Goal: Obtain resource: Obtain resource

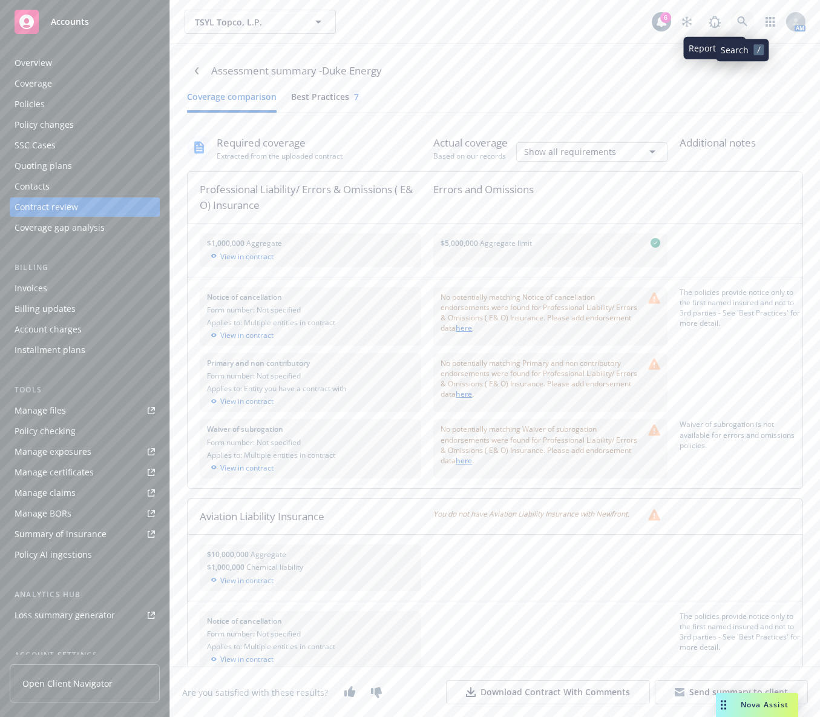
click at [748, 24] on link at bounding box center [743, 22] width 24 height 24
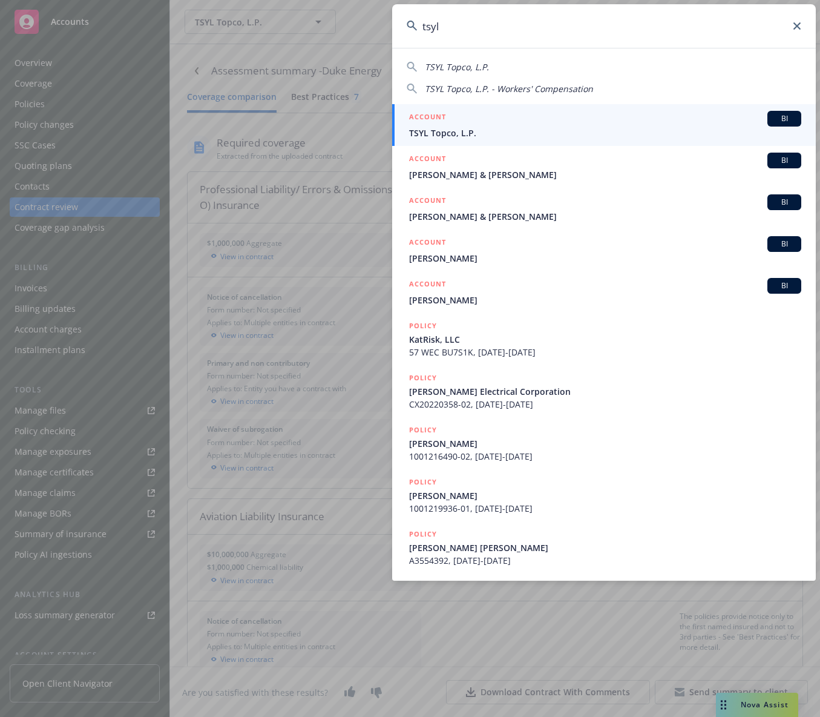
type input "tsyl"
click at [609, 116] on div "ACCOUNT BI" at bounding box center [605, 119] width 392 height 16
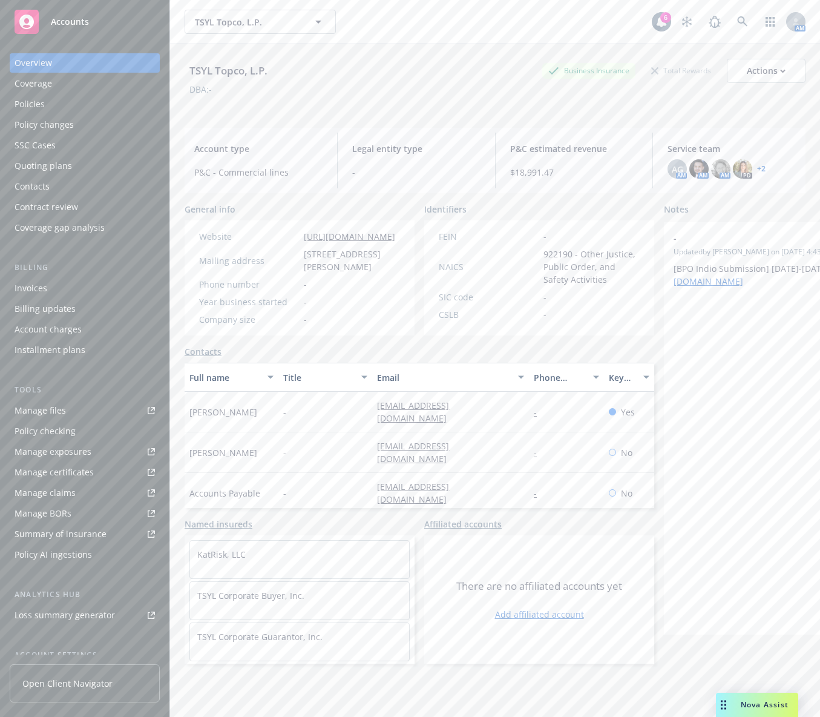
click at [106, 404] on link "Manage files" at bounding box center [85, 410] width 150 height 19
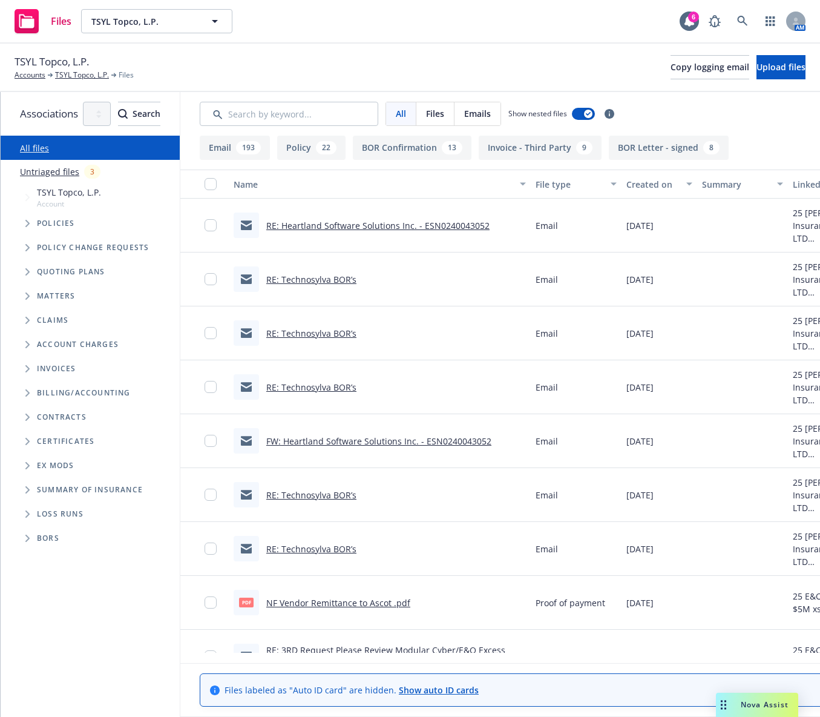
click at [27, 265] on span "Tree Example" at bounding box center [27, 271] width 19 height 19
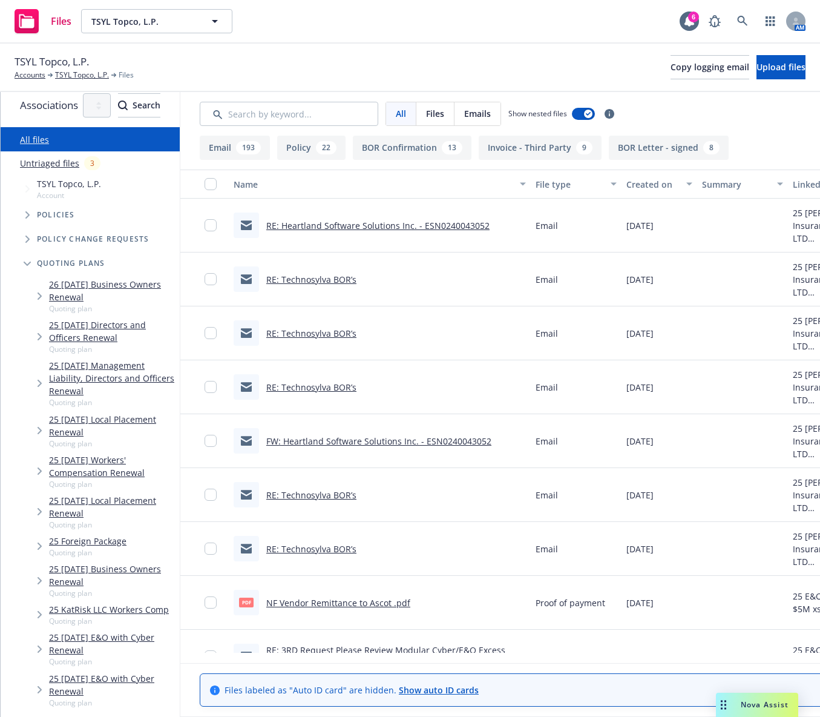
scroll to position [10, 0]
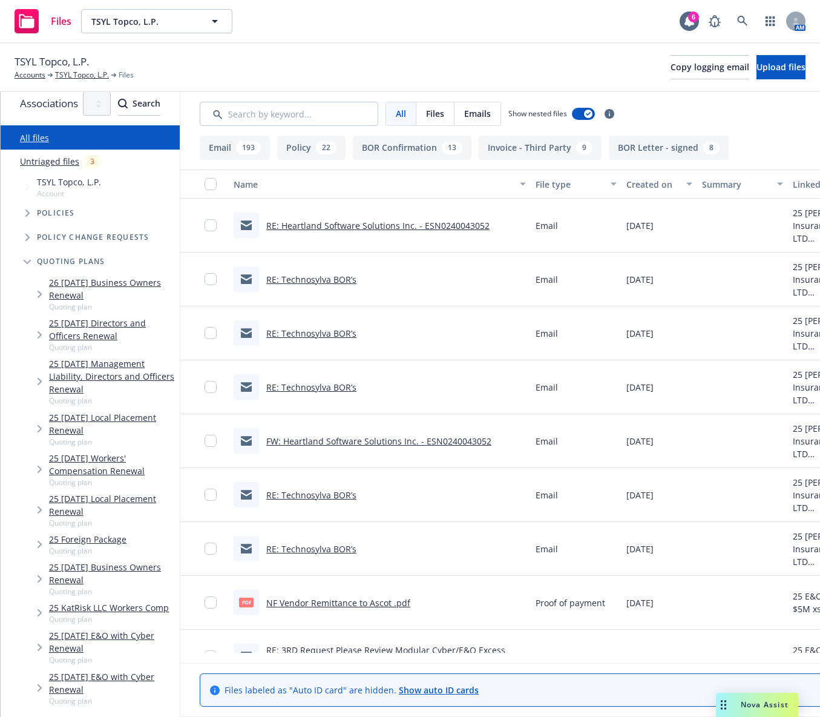
click at [44, 419] on span "Tree Example" at bounding box center [39, 428] width 19 height 19
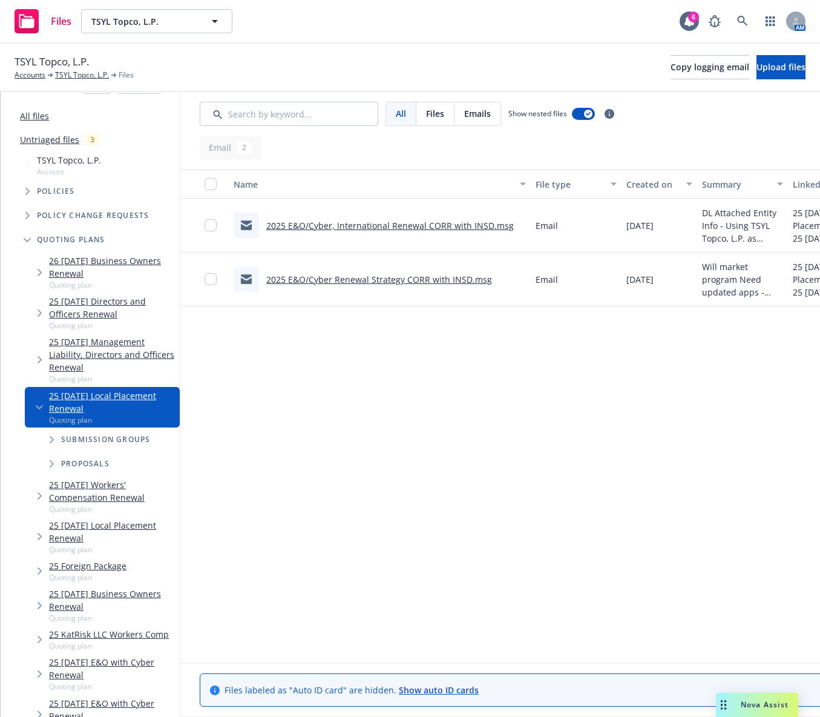
scroll to position [33, 0]
click at [44, 429] on span "Tree Example" at bounding box center [51, 438] width 19 height 19
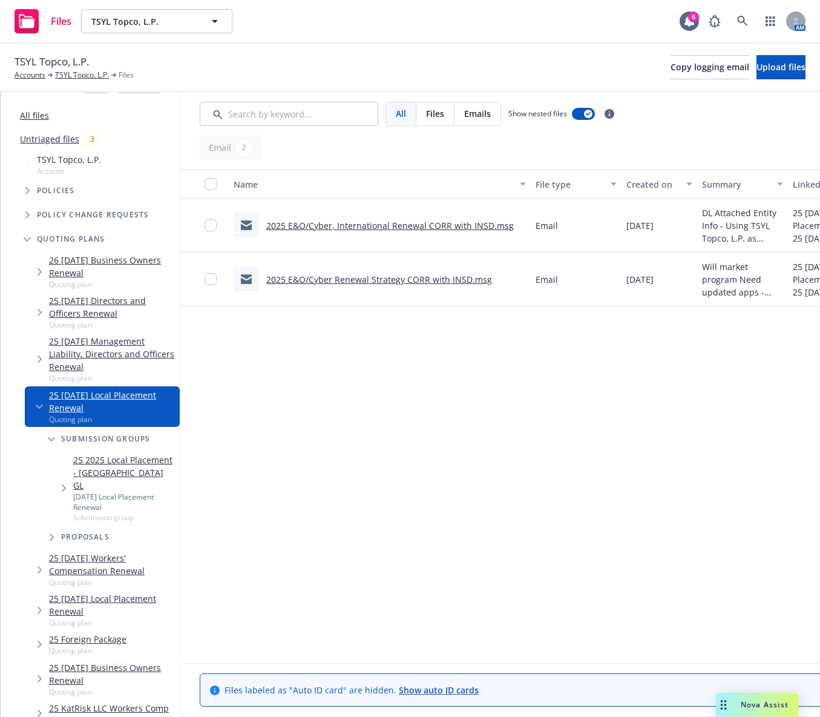
click at [36, 634] on span "Tree Example" at bounding box center [39, 643] width 19 height 19
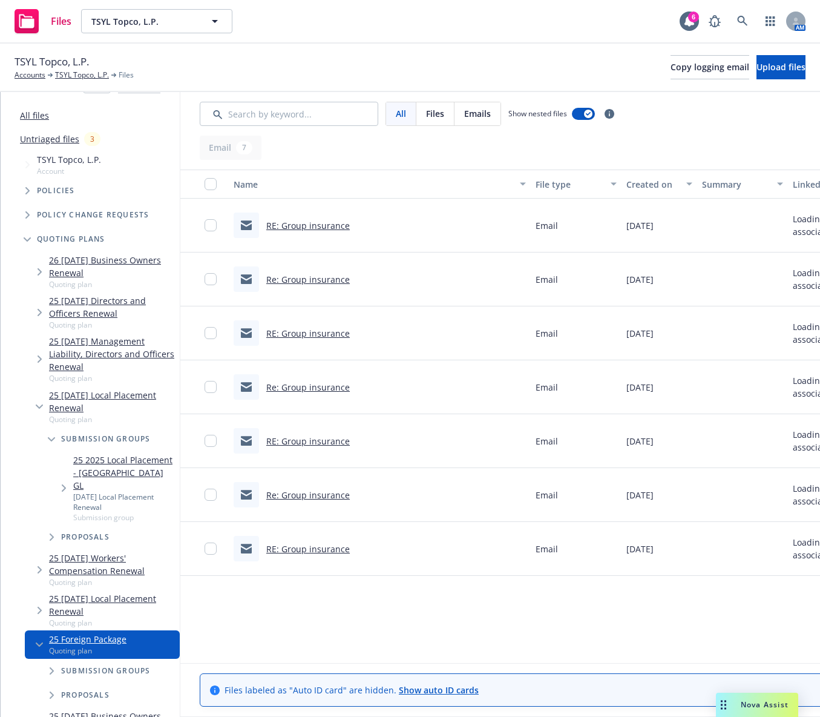
click at [51, 667] on icon "Tree Example" at bounding box center [52, 670] width 5 height 7
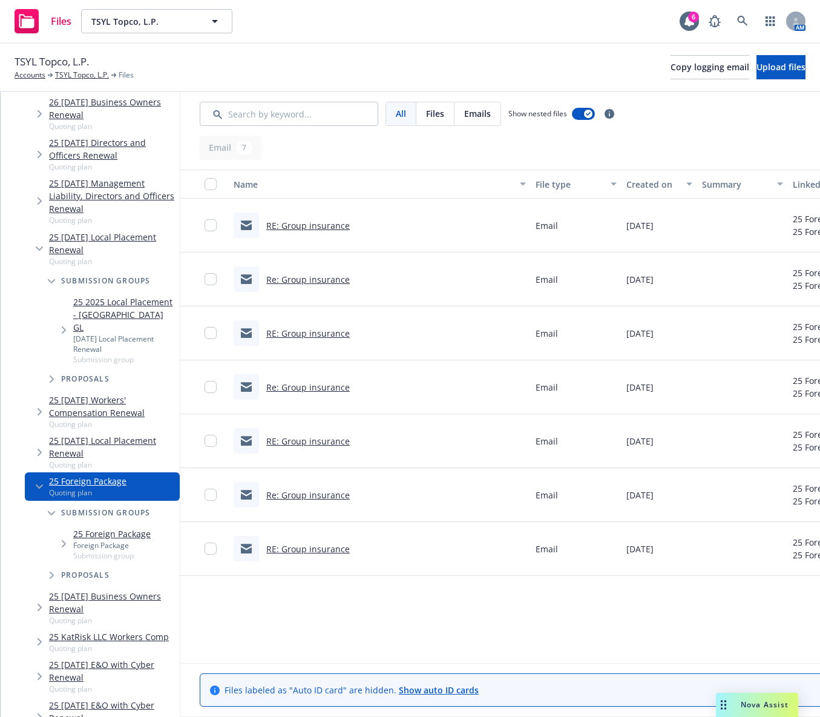
scroll to position [192, 0]
click at [33, 596] on span "Tree Example" at bounding box center [39, 605] width 19 height 19
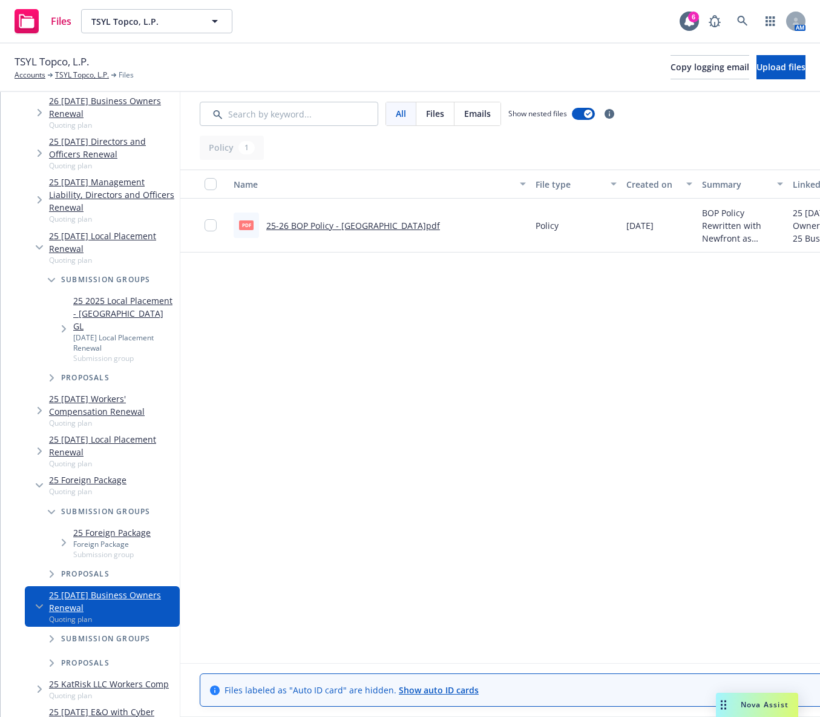
click at [34, 596] on span "Tree Example" at bounding box center [39, 605] width 19 height 19
click at [62, 539] on icon "Tree Example" at bounding box center [64, 542] width 5 height 7
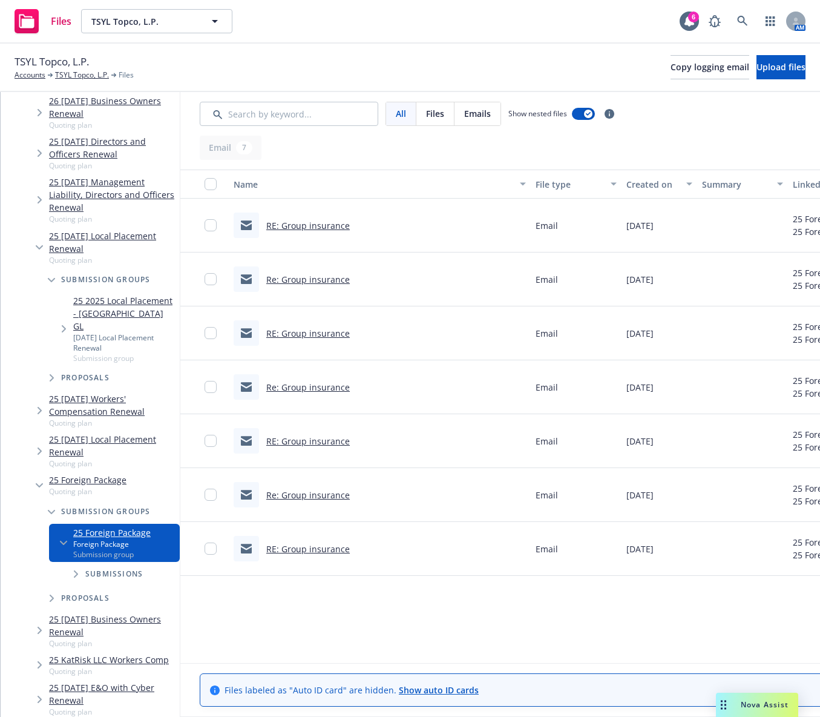
click at [69, 564] on span "Tree Example" at bounding box center [75, 573] width 19 height 19
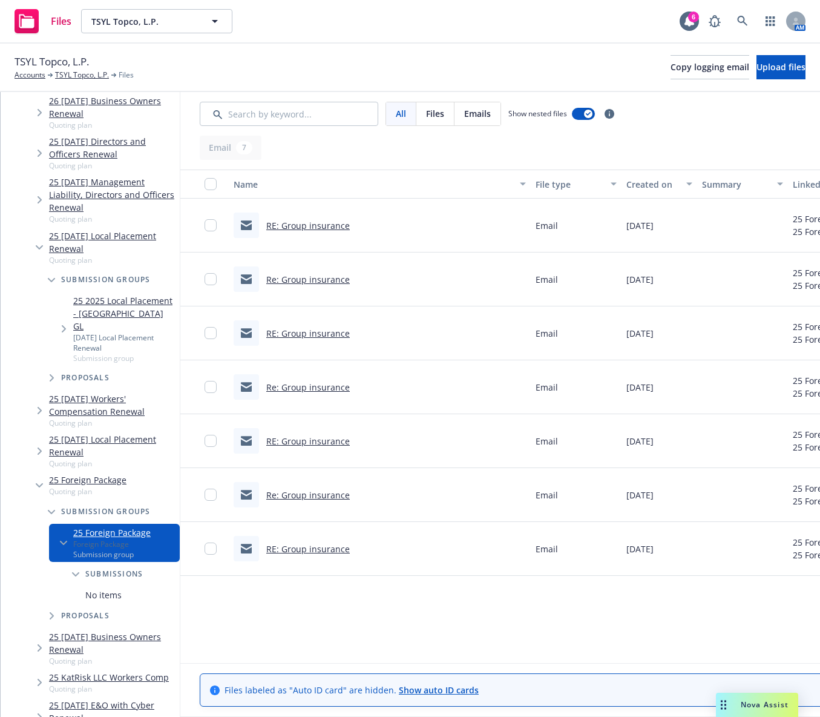
scroll to position [192, 0]
click at [45, 441] on span "Tree Example" at bounding box center [39, 450] width 19 height 19
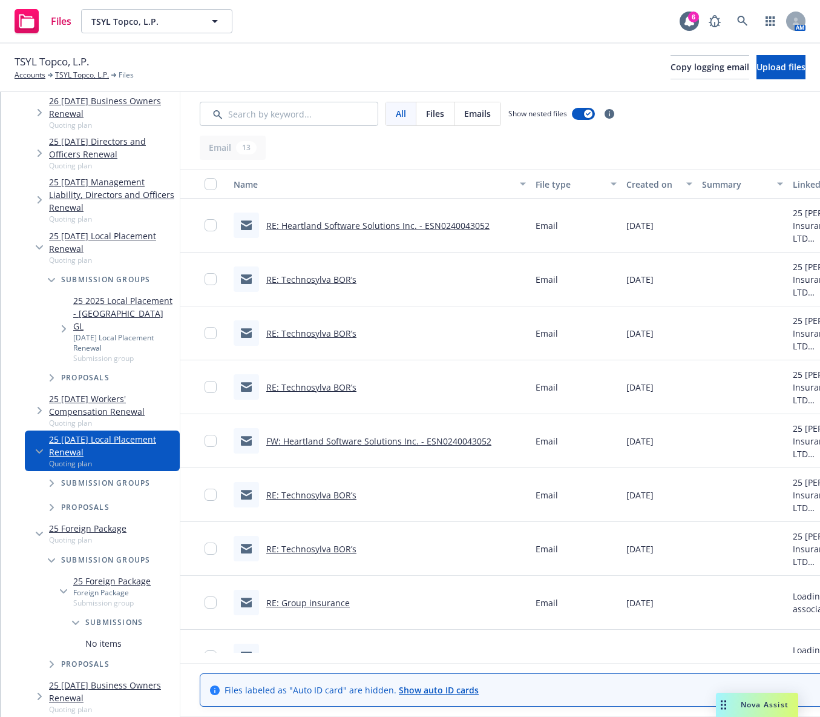
click at [54, 473] on span "Tree Example" at bounding box center [51, 482] width 19 height 19
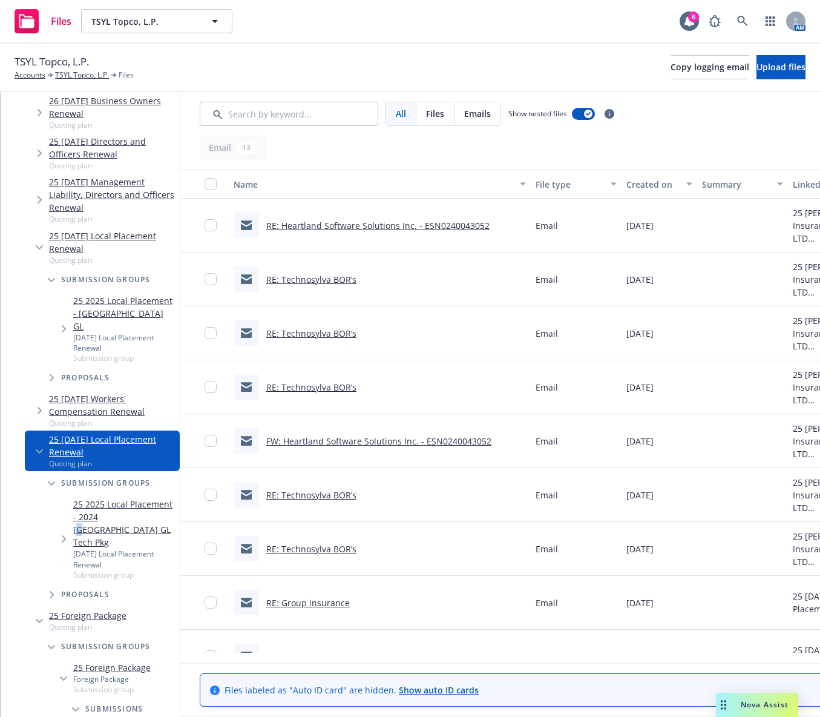
click at [81, 498] on link "25 2025 Local Placement - 2024 Canada GL Tech Pkg" at bounding box center [124, 523] width 102 height 51
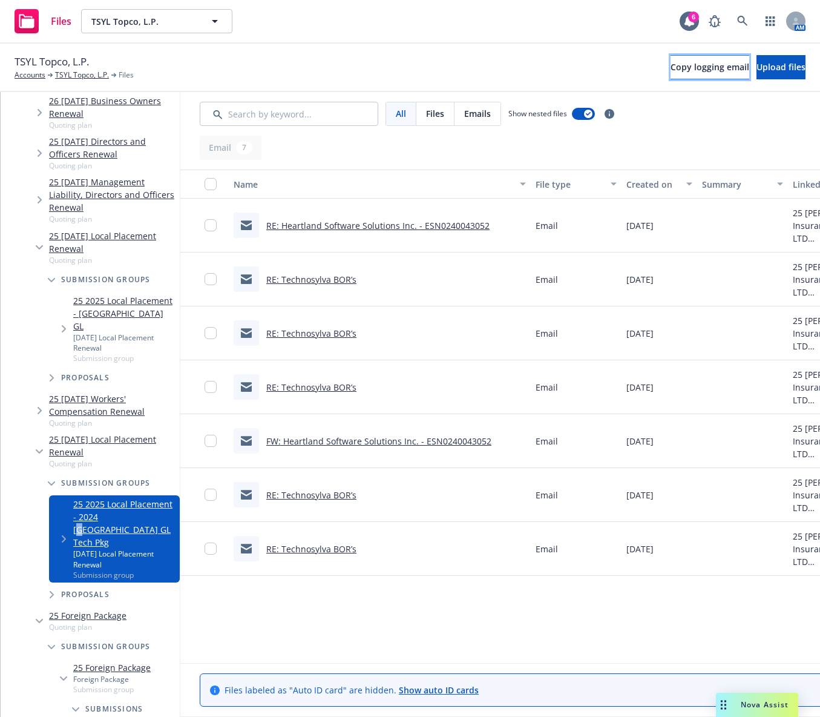
click at [671, 71] on span "Copy logging email" at bounding box center [710, 67] width 79 height 12
click at [543, 14] on div "Files TSYL Topco, L.P. TSYL Topco, L.P. 6 AM" at bounding box center [410, 22] width 820 height 44
click at [736, 16] on link at bounding box center [743, 21] width 24 height 24
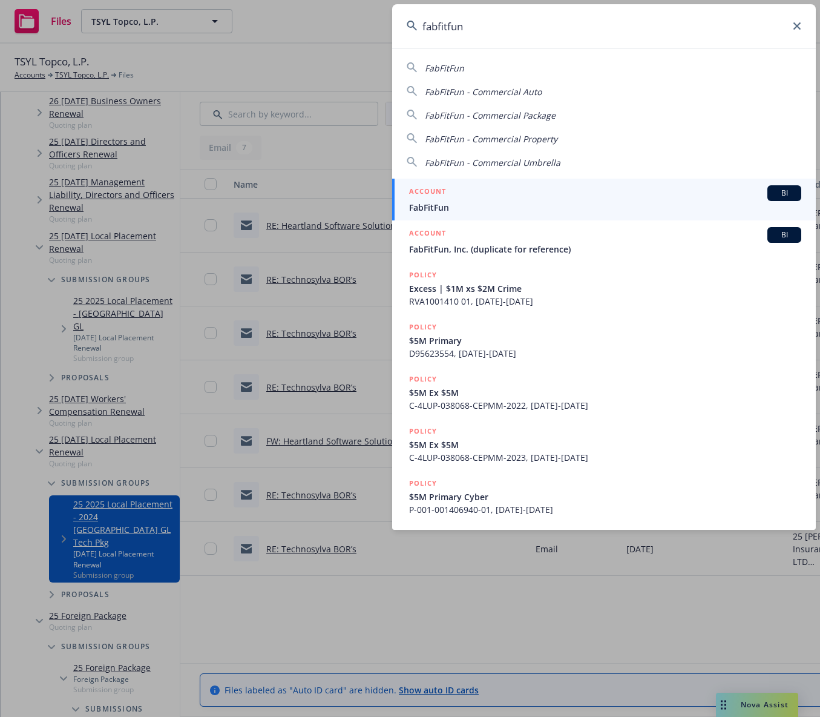
type input "fabfitfun"
click at [549, 195] on div "ACCOUNT BI" at bounding box center [605, 193] width 392 height 16
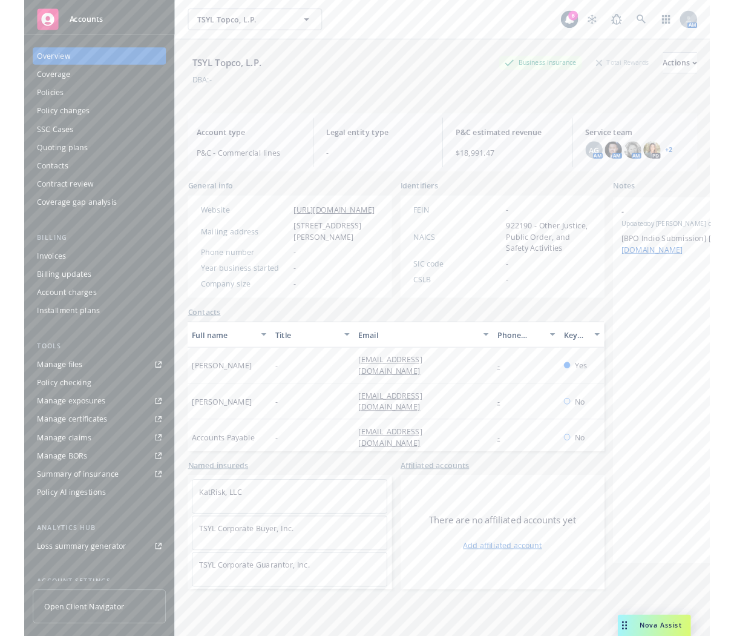
scroll to position [0, 15]
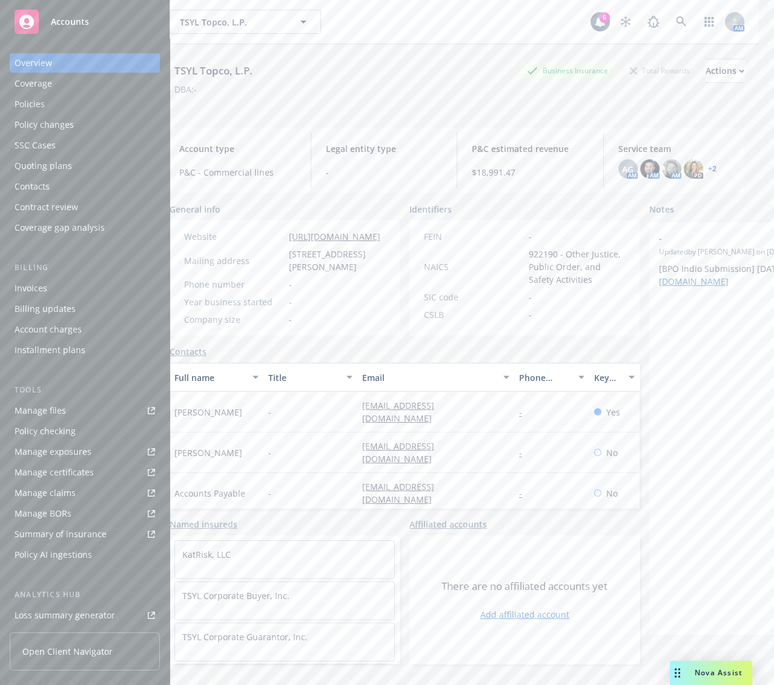
click at [94, 102] on div "Policies" at bounding box center [85, 103] width 140 height 19
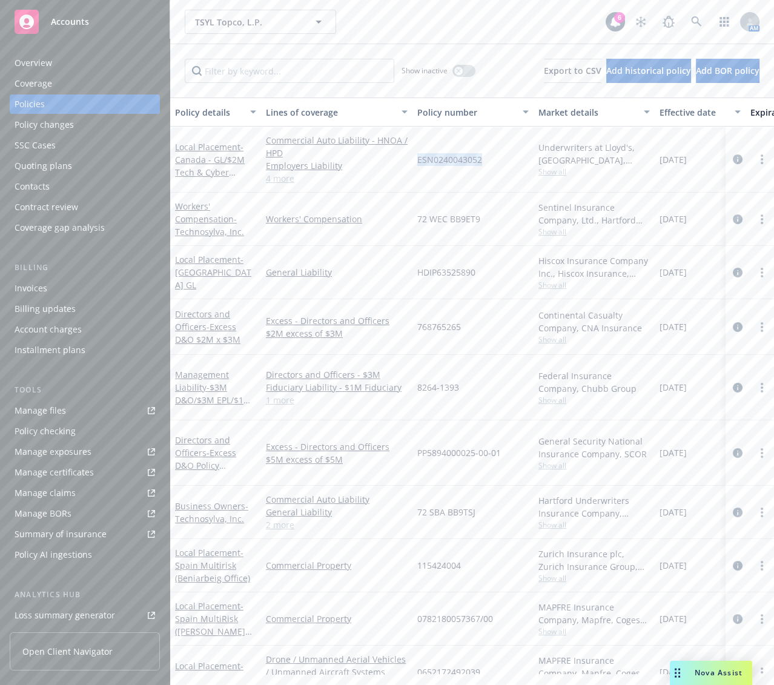
drag, startPoint x: 487, startPoint y: 163, endPoint x: 418, endPoint y: 160, distance: 69.7
click at [418, 160] on div "ESN0240043052" at bounding box center [472, 160] width 121 height 66
copy span "ESN0240043052"
click at [104, 409] on link "Manage files" at bounding box center [85, 410] width 150 height 19
